Goal: Entertainment & Leisure: Consume media (video, audio)

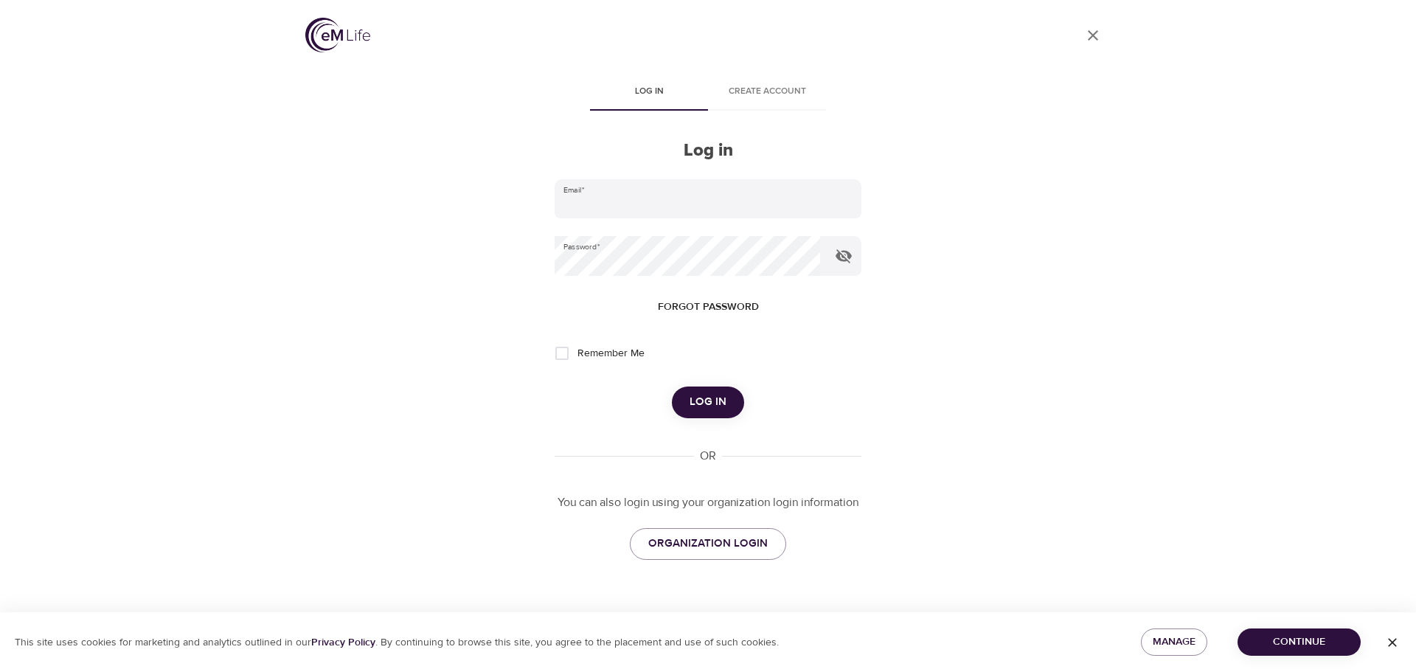
type input "[PERSON_NAME][EMAIL_ADDRESS][PERSON_NAME][DOMAIN_NAME]"
click at [709, 395] on span "Log in" at bounding box center [708, 401] width 37 height 19
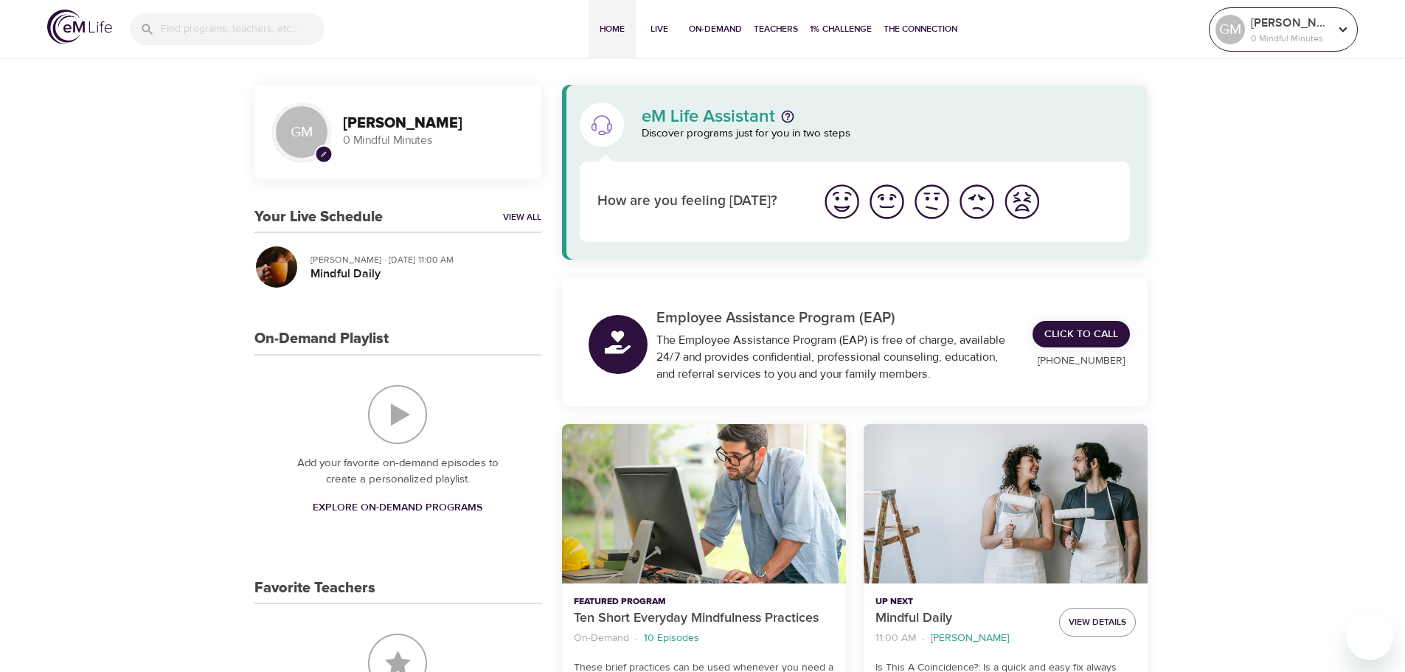
click at [1304, 34] on p "0 Mindful Minutes" at bounding box center [1290, 38] width 78 height 13
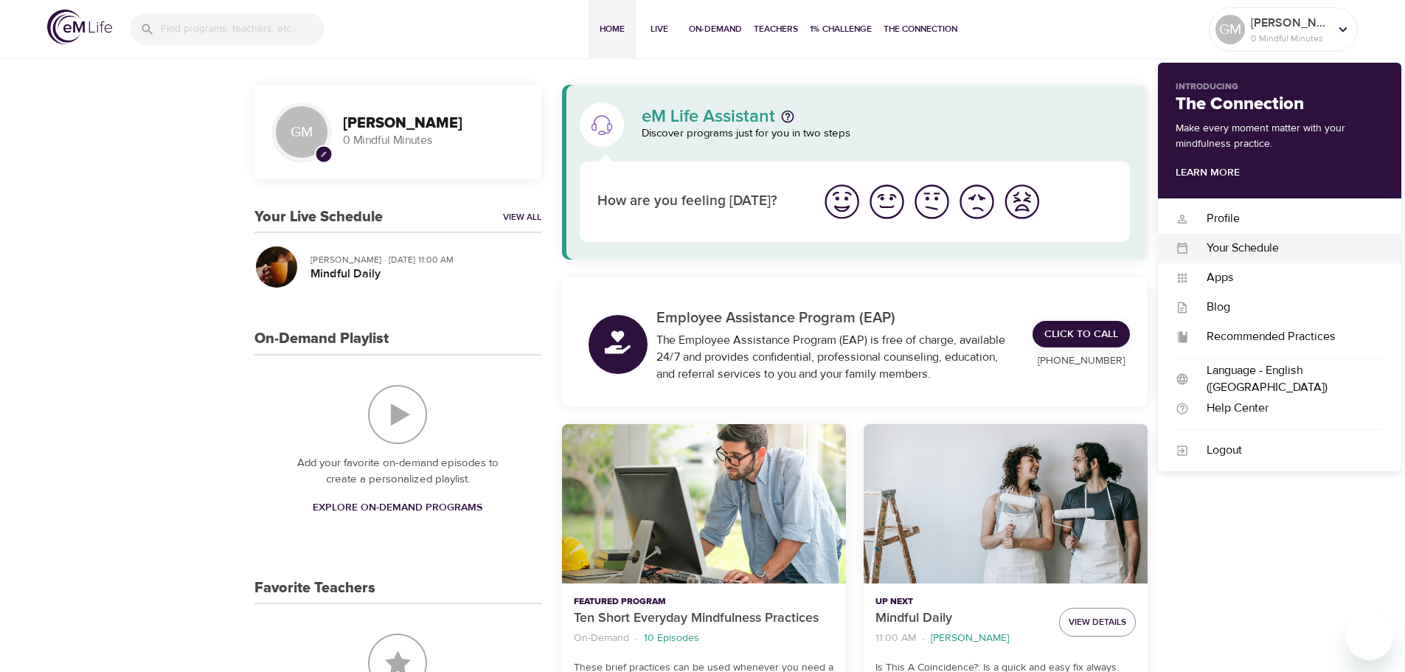
click at [1229, 258] on div "Your Schedule Your Schedule" at bounding box center [1279, 248] width 243 height 29
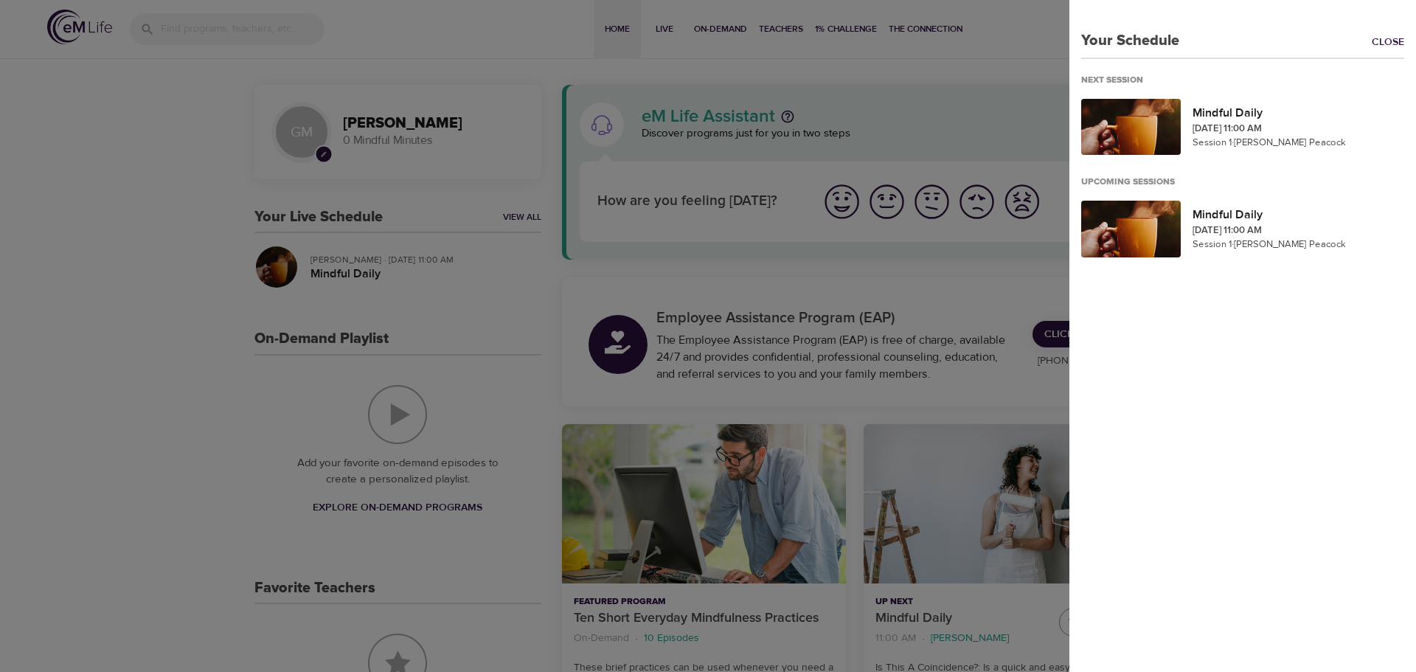
click at [700, 281] on div at bounding box center [708, 336] width 1416 height 672
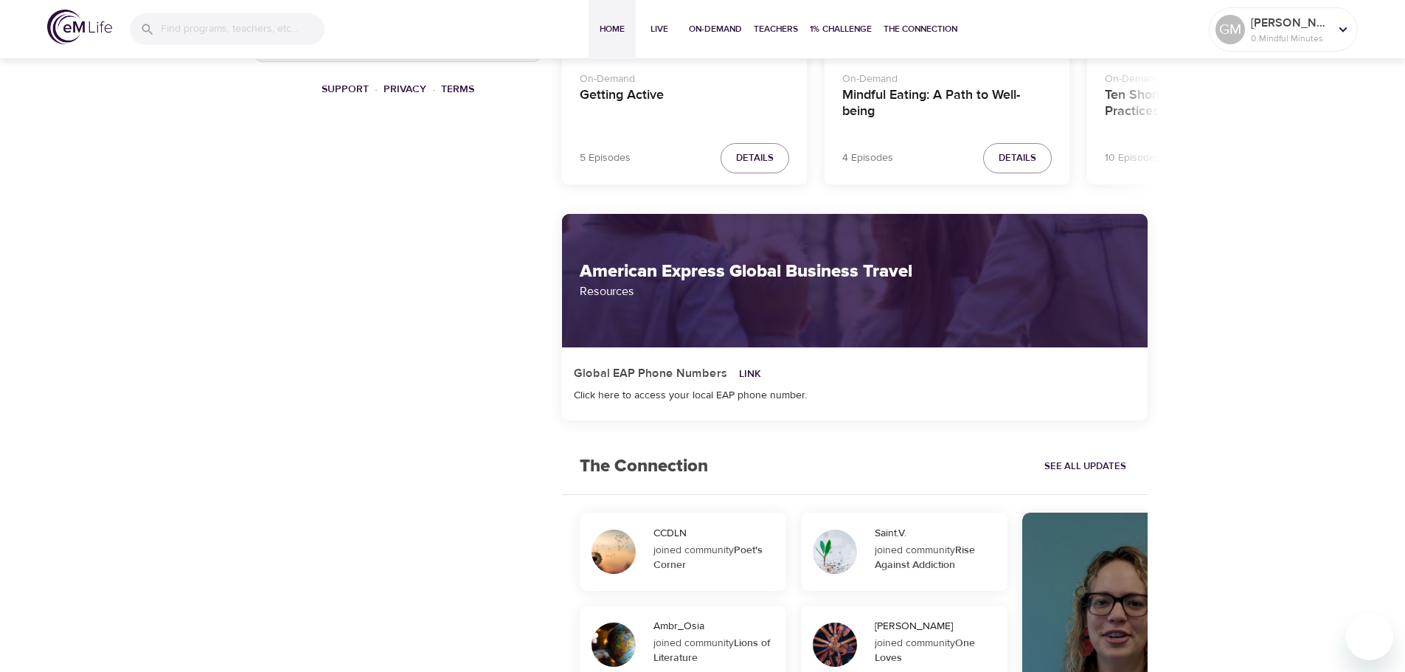
scroll to position [959, 0]
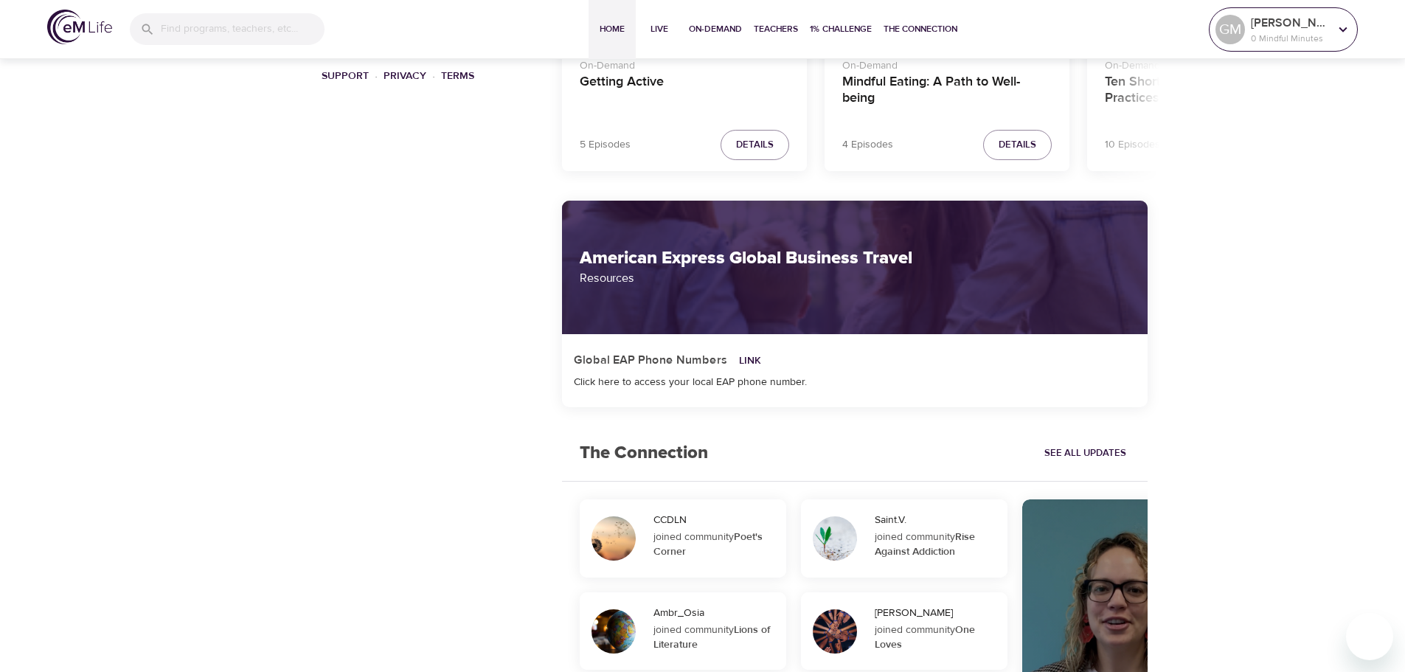
click at [1336, 24] on icon at bounding box center [1343, 29] width 16 height 16
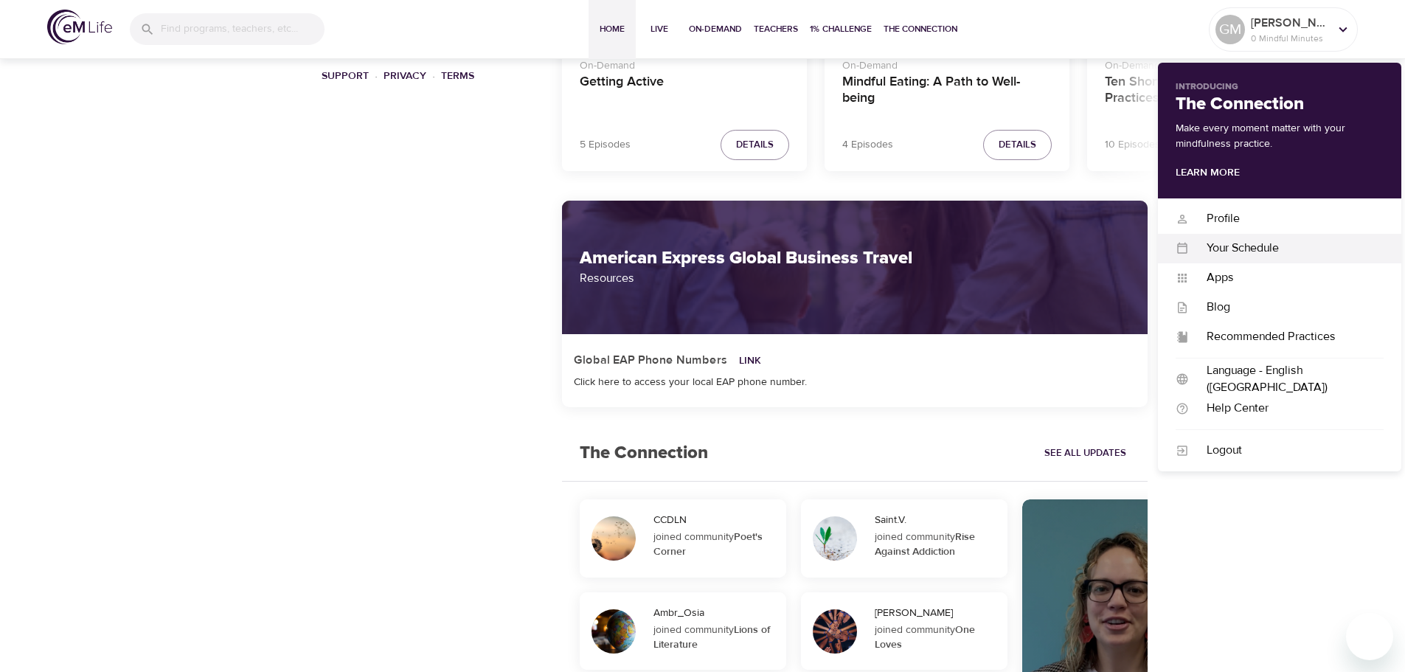
click at [1277, 245] on div "Your Schedule" at bounding box center [1286, 248] width 195 height 17
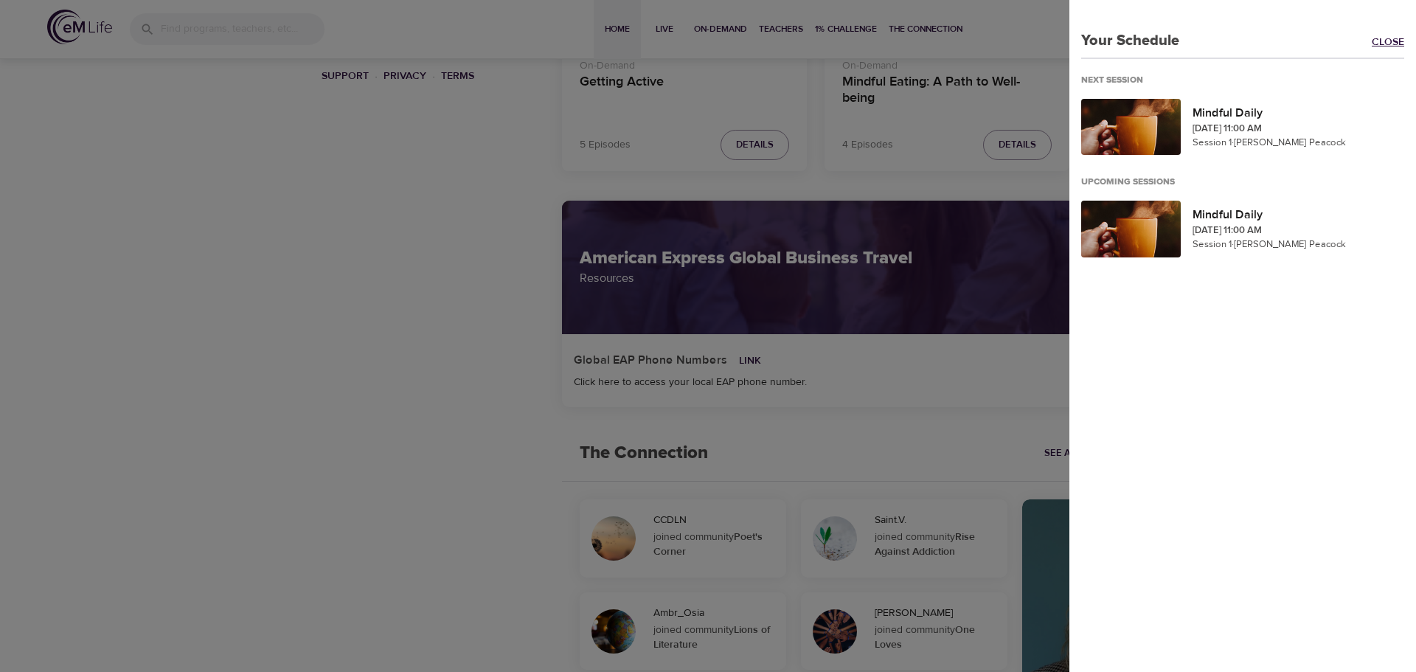
click at [1380, 36] on link "Close" at bounding box center [1394, 43] width 44 height 17
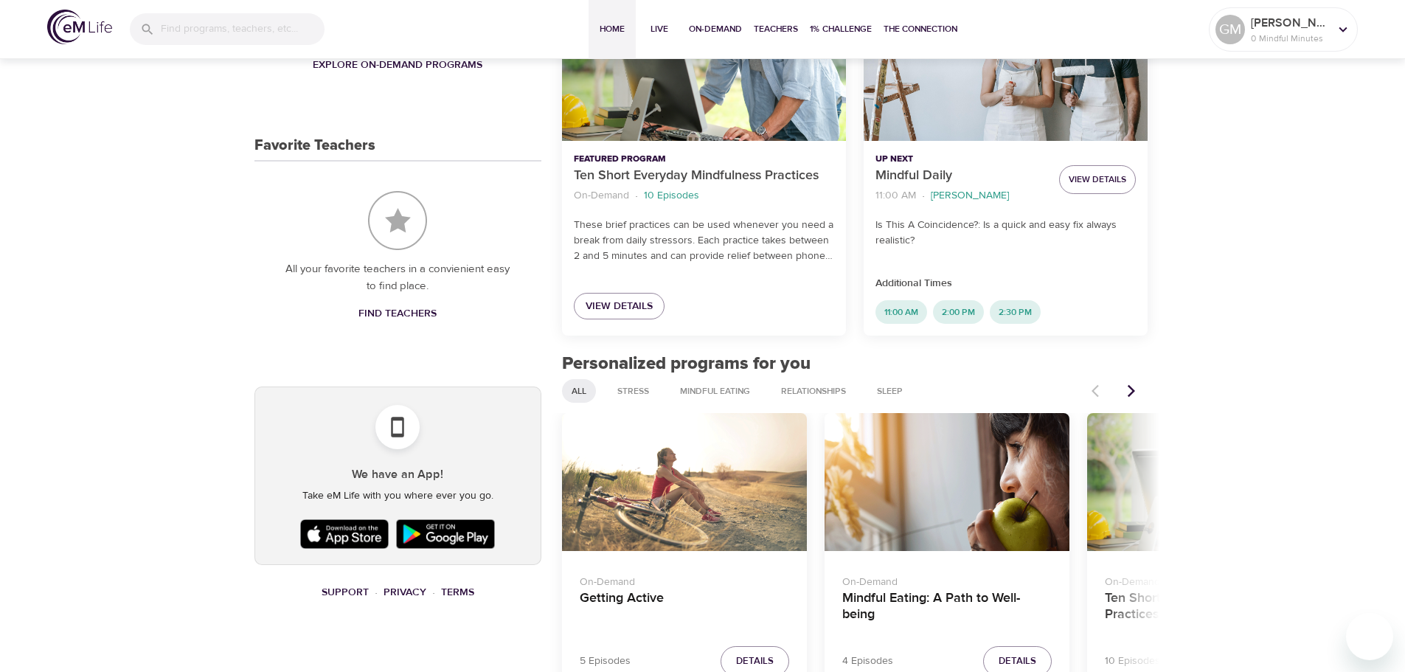
scroll to position [147, 0]
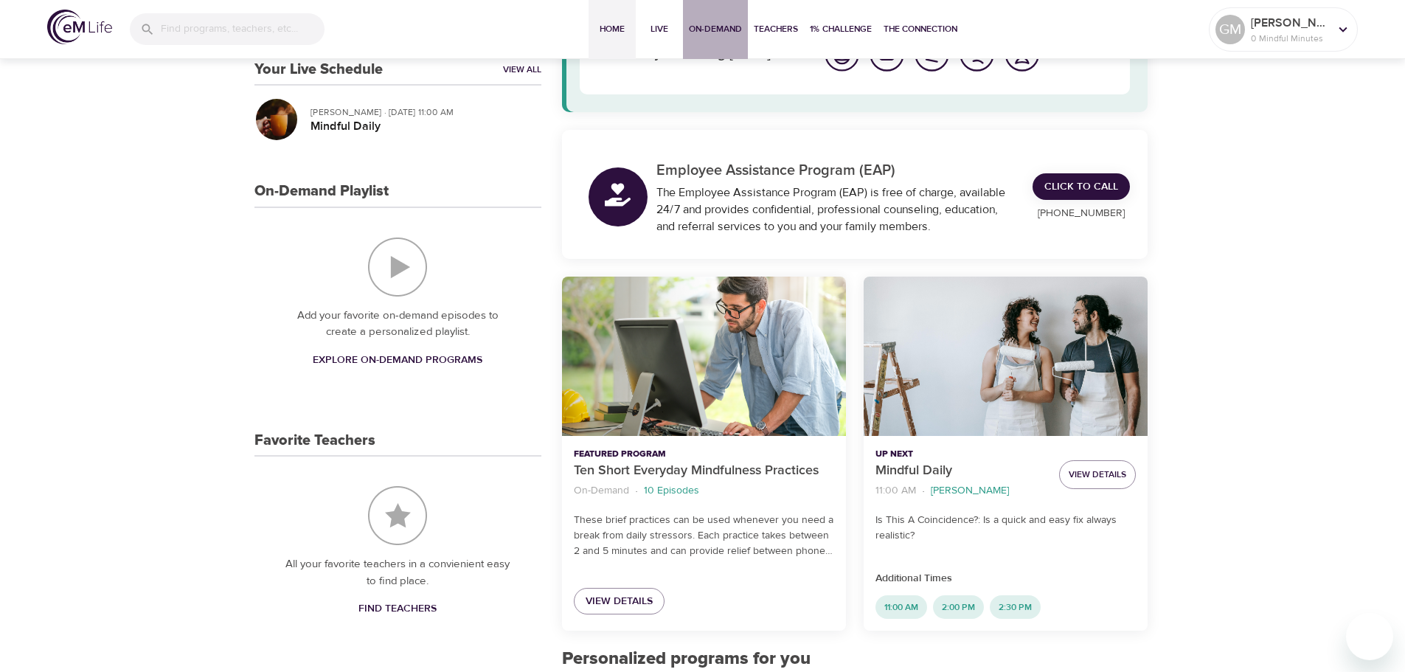
click at [718, 24] on span "On-Demand" at bounding box center [715, 28] width 53 height 15
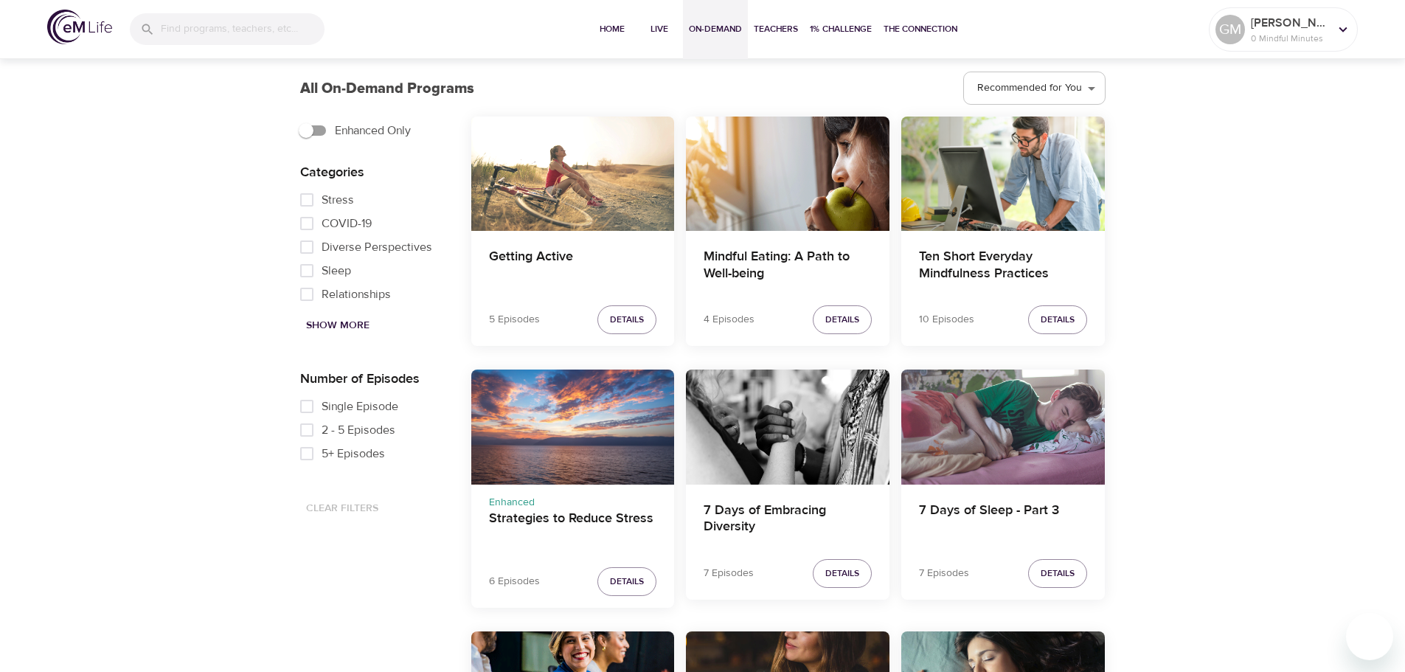
scroll to position [442, 0]
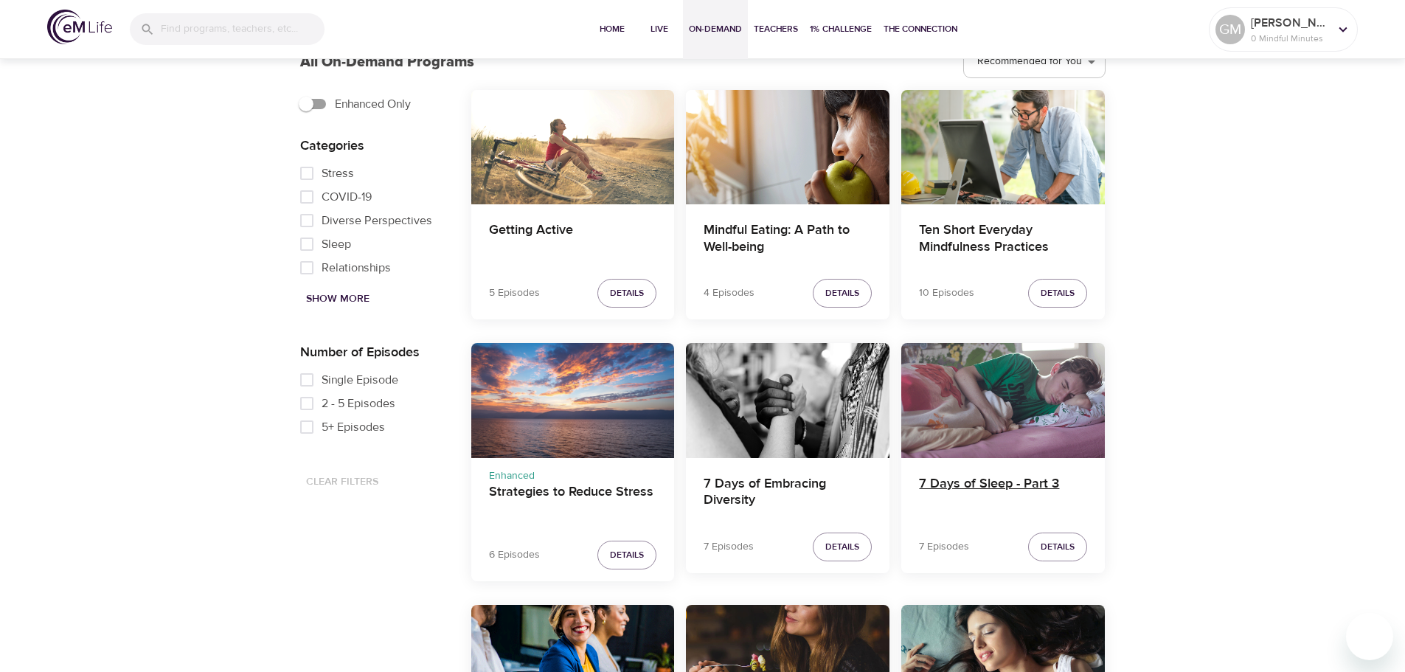
click at [968, 482] on h4 "7 Days of Sleep - Part 3" at bounding box center [1003, 493] width 168 height 35
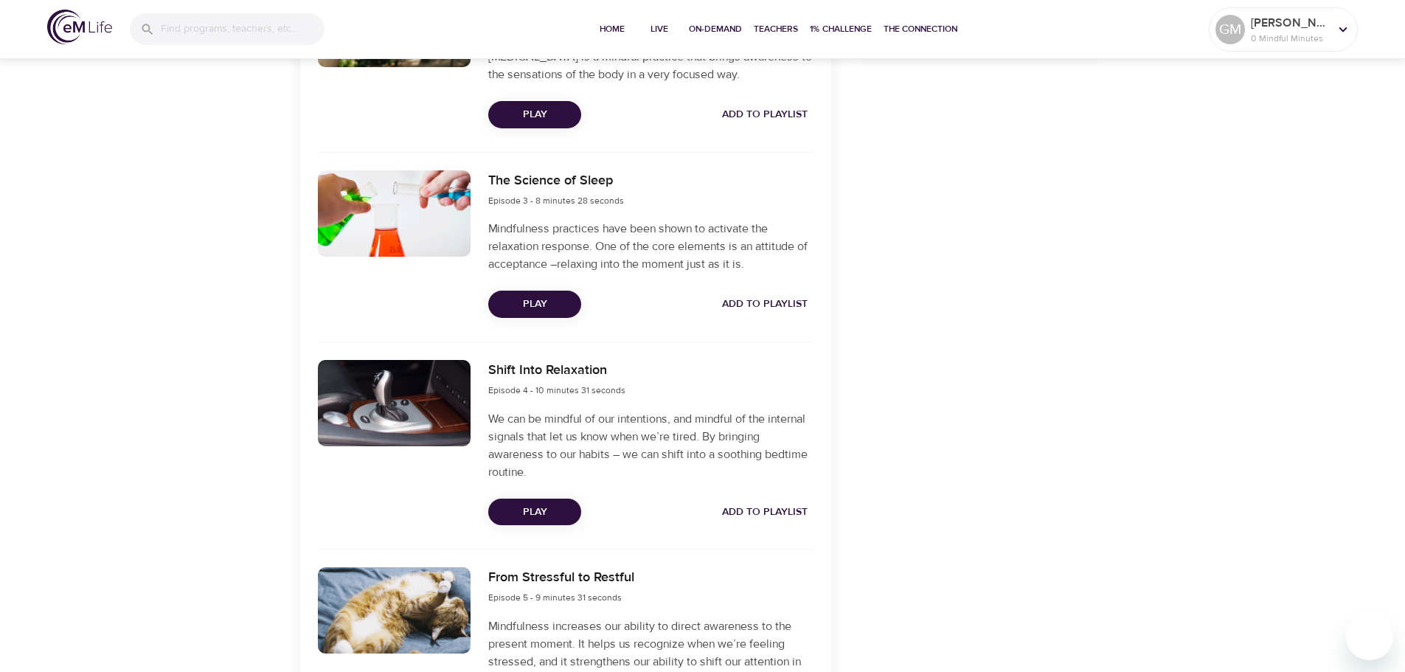
scroll to position [885, 0]
